Goal: Complete application form

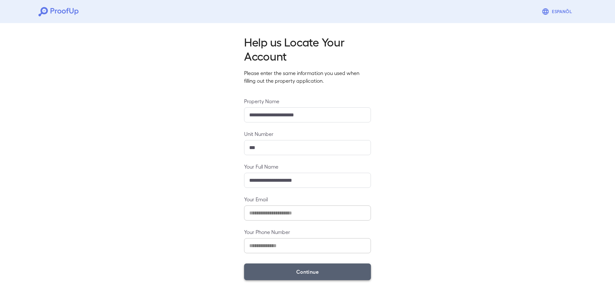
click at [304, 276] on button "Continue" at bounding box center [307, 271] width 127 height 17
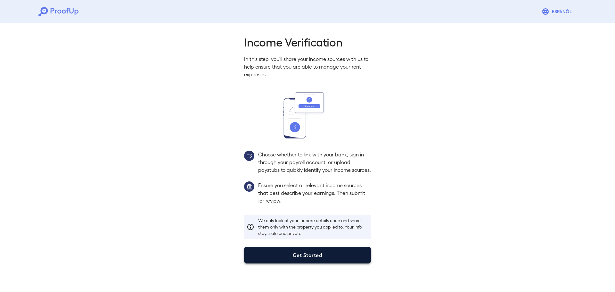
click at [288, 263] on button "Get Started" at bounding box center [307, 255] width 127 height 17
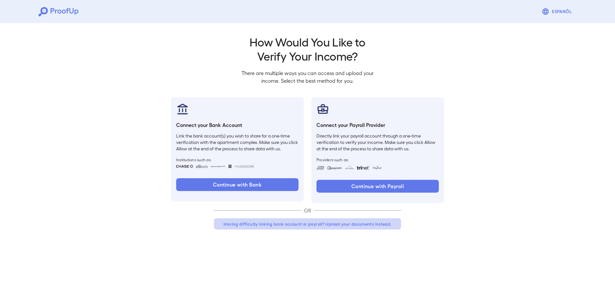
click at [332, 224] on button "Having difficulty linking bank account or payroll? Upload your documents instea…" at bounding box center [307, 224] width 187 height 12
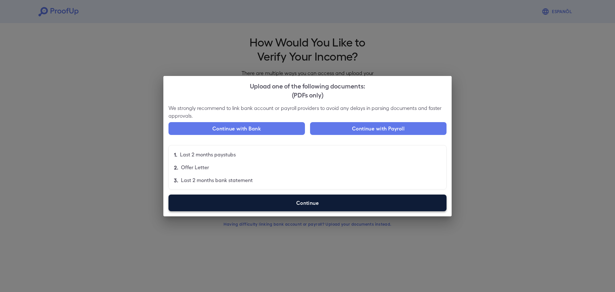
click at [292, 204] on label "Continue" at bounding box center [307, 202] width 278 height 17
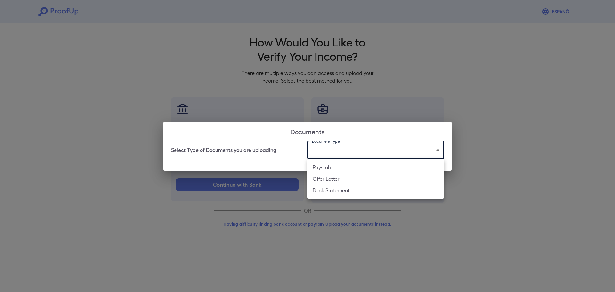
click at [362, 152] on body "Espanõl Go back How Would You Like to Verify Your Income? There are multiple wa…" at bounding box center [307, 122] width 615 height 245
click at [344, 190] on li "Bank Statement" at bounding box center [375, 190] width 136 height 12
type input "**********"
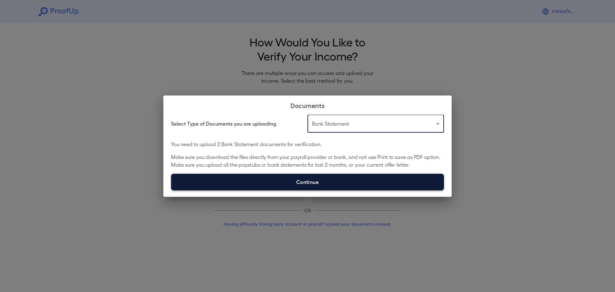
click at [359, 181] on label "Continue" at bounding box center [307, 182] width 273 height 17
click at [171, 190] on input "Continue" at bounding box center [171, 190] width 0 height 0
type input "**********"
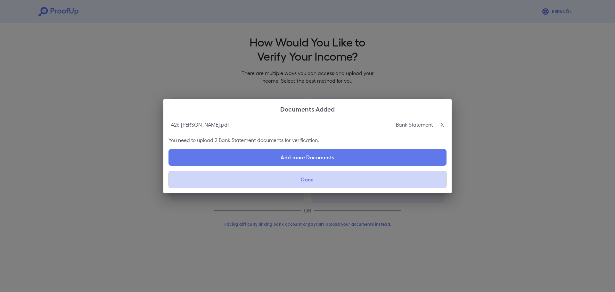
click at [313, 179] on button "Done" at bounding box center [307, 179] width 278 height 17
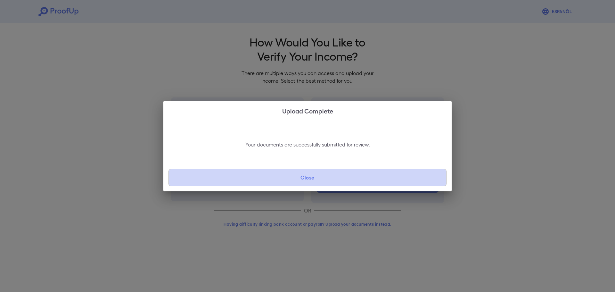
click at [319, 171] on button "Close" at bounding box center [307, 177] width 278 height 17
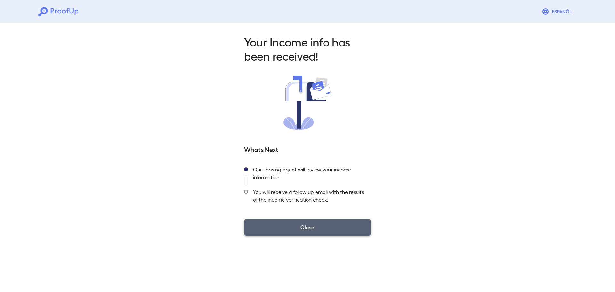
click at [303, 223] on button "Close" at bounding box center [307, 227] width 127 height 17
